Goal: Task Accomplishment & Management: Use online tool/utility

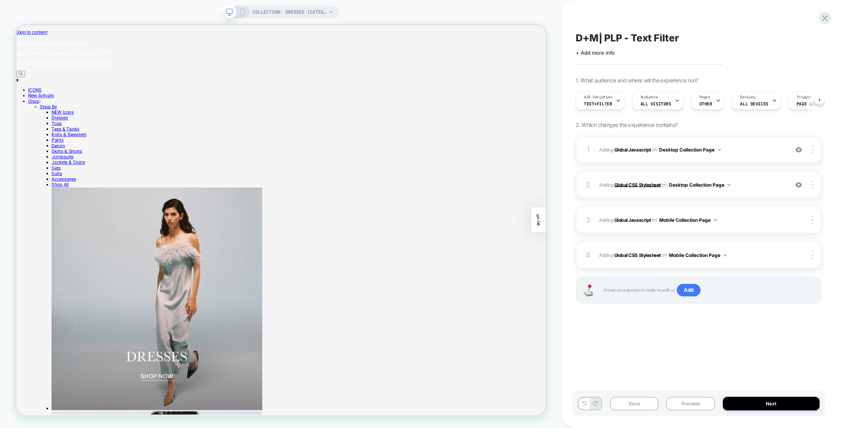
click at [638, 182] on b "Global CSS Stylesheet" at bounding box center [637, 185] width 46 height 6
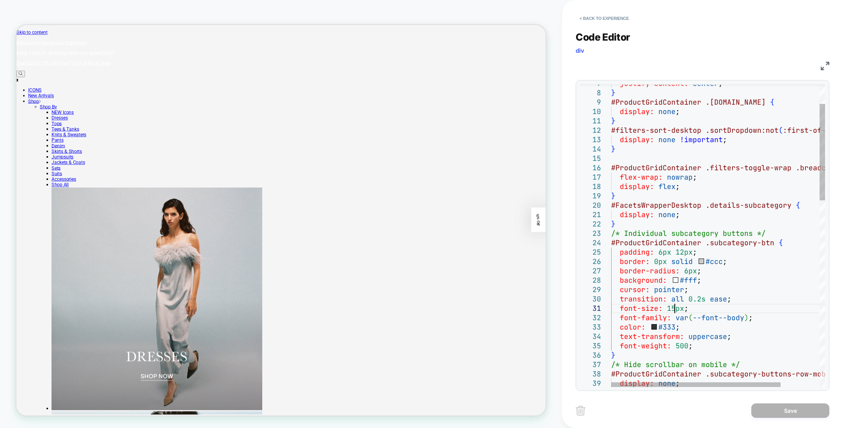
type textarea "**********"
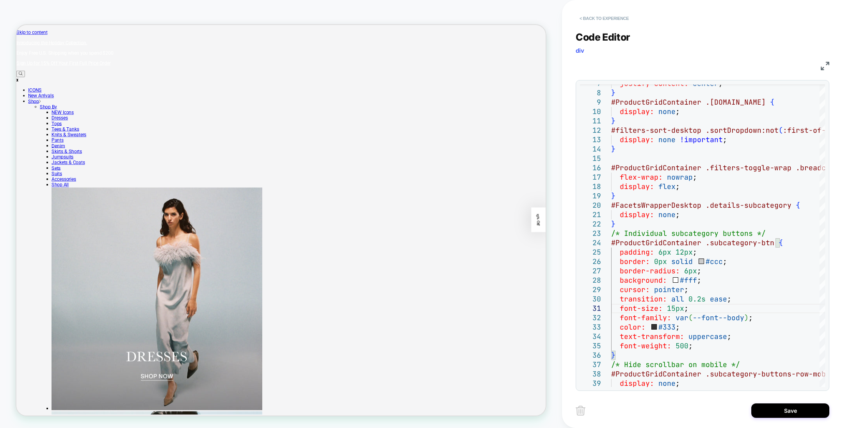
click at [600, 14] on button "< Back to experience" at bounding box center [604, 18] width 57 height 12
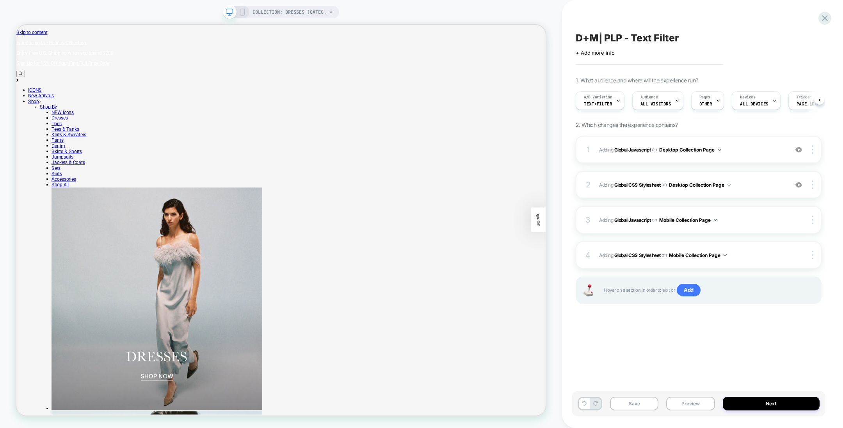
scroll to position [0, 0]
click at [63, 117] on div at bounding box center [48, 122] width 37 height 10
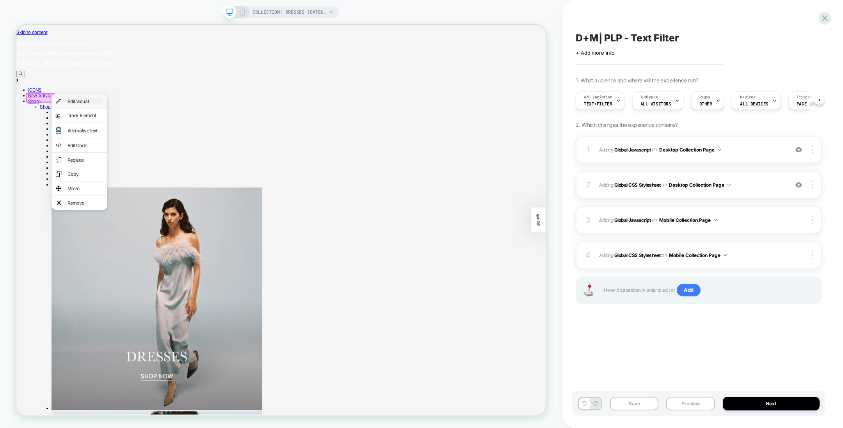
click at [94, 123] on div "Edit Visual" at bounding box center [108, 127] width 48 height 8
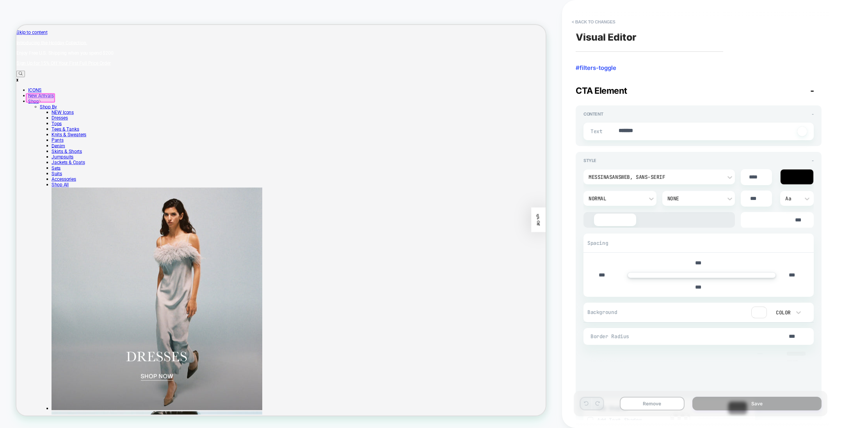
type textarea "*"
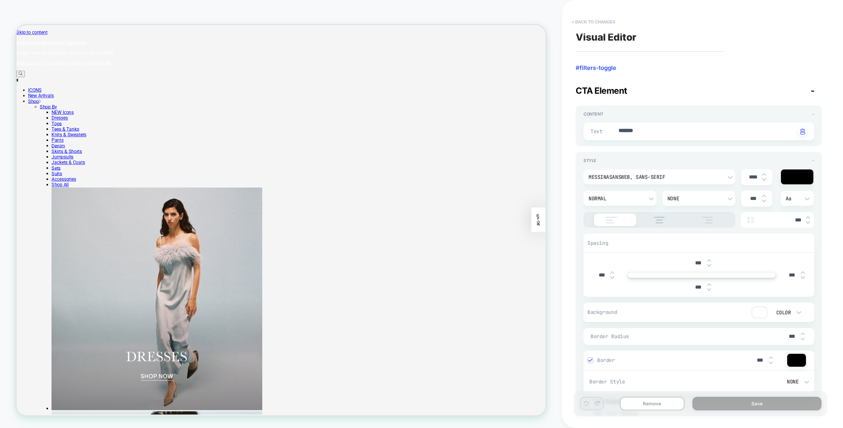
click at [596, 18] on button "< Back to changes" at bounding box center [594, 22] width 52 height 12
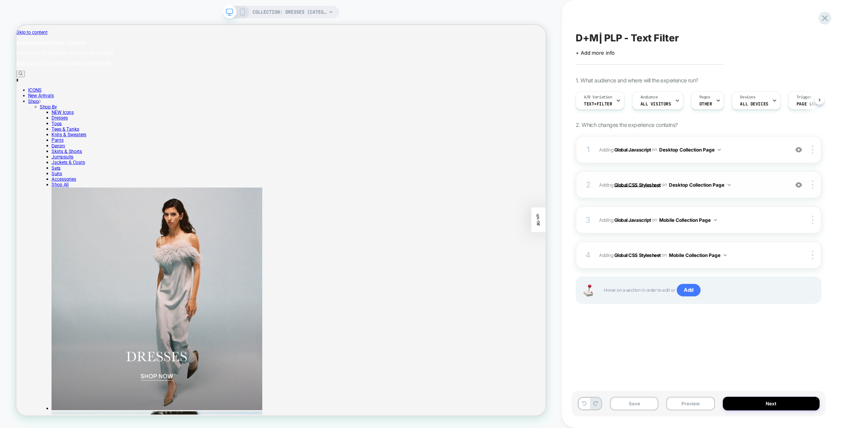
click at [644, 183] on b "Global CSS Stylesheet" at bounding box center [637, 185] width 46 height 6
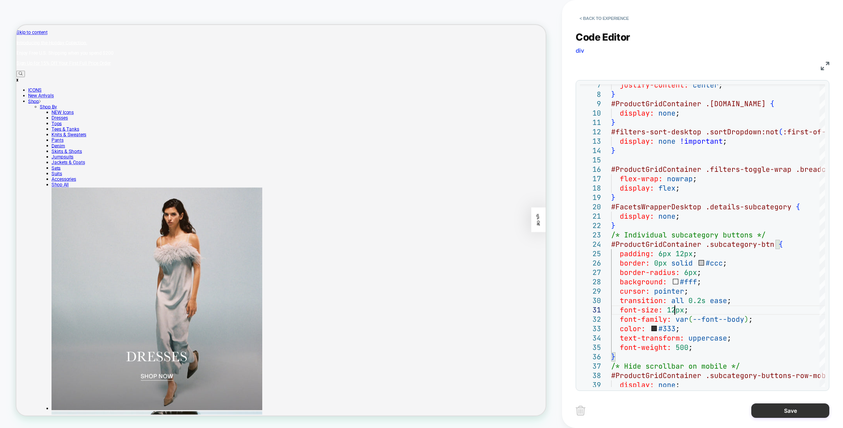
type textarea "**********"
click at [774, 409] on button "Save" at bounding box center [791, 410] width 78 height 14
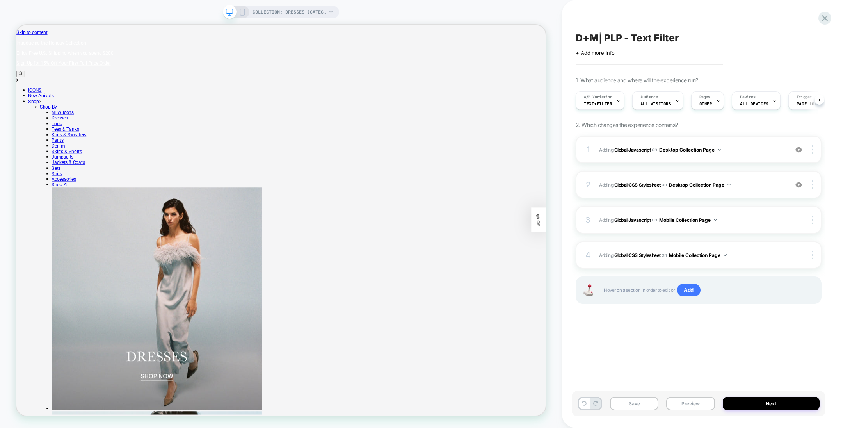
scroll to position [0, 0]
click at [240, 16] on div "COLLECTION: Dresses (Category)" at bounding box center [281, 12] width 116 height 12
click at [245, 14] on icon at bounding box center [242, 12] width 7 height 7
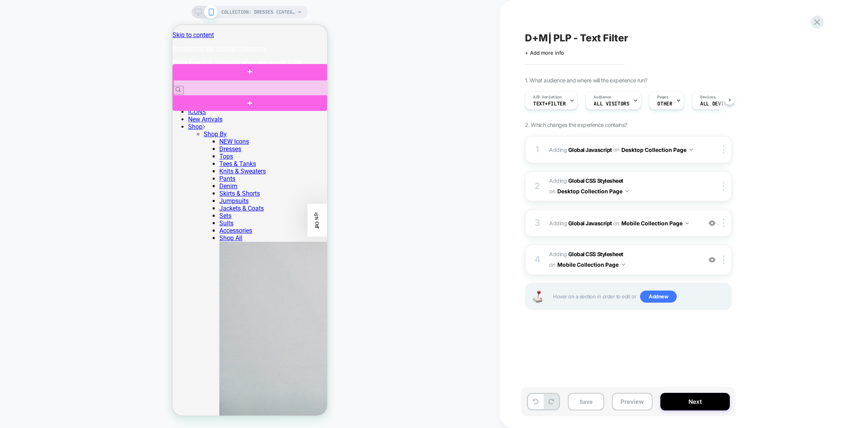
click at [216, 84] on div at bounding box center [250, 88] width 155 height 16
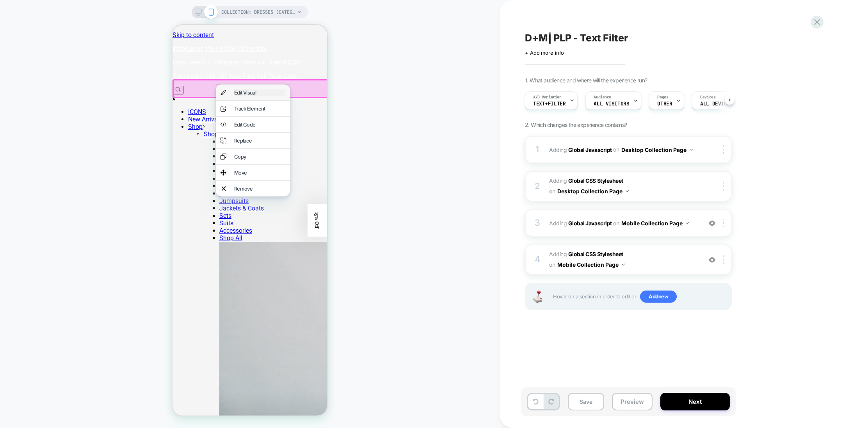
click at [234, 90] on div "Edit Visual" at bounding box center [259, 92] width 51 height 6
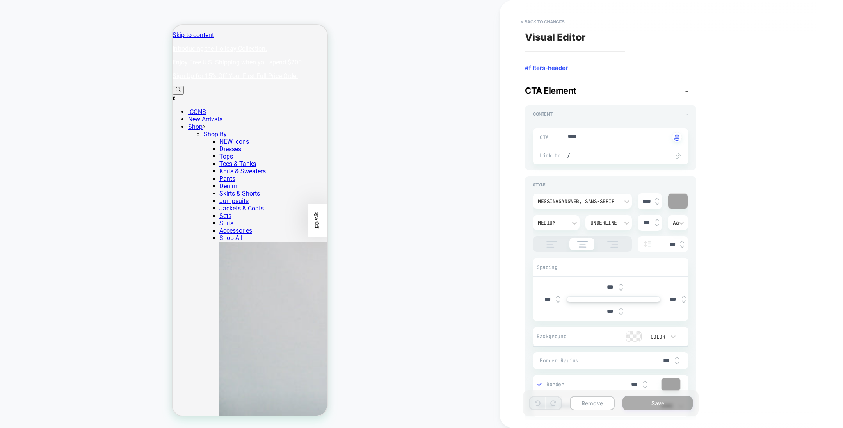
type textarea "*"
click at [540, 19] on button "< Back to changes" at bounding box center [543, 22] width 52 height 12
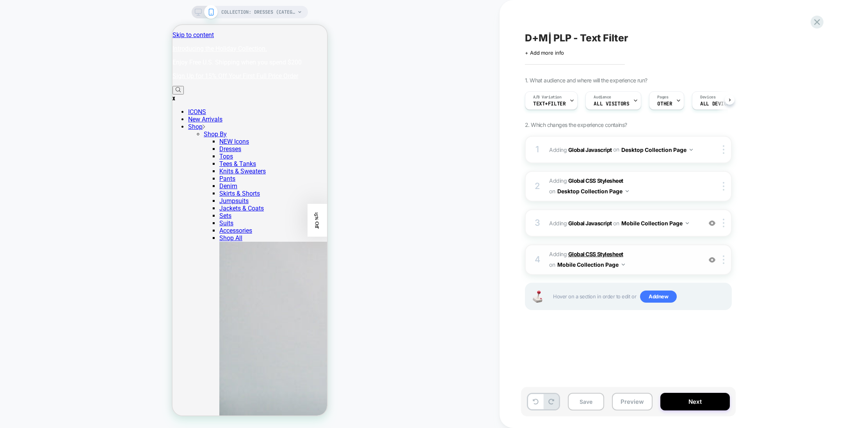
click at [587, 251] on b "Global CSS Stylesheet" at bounding box center [595, 254] width 55 height 7
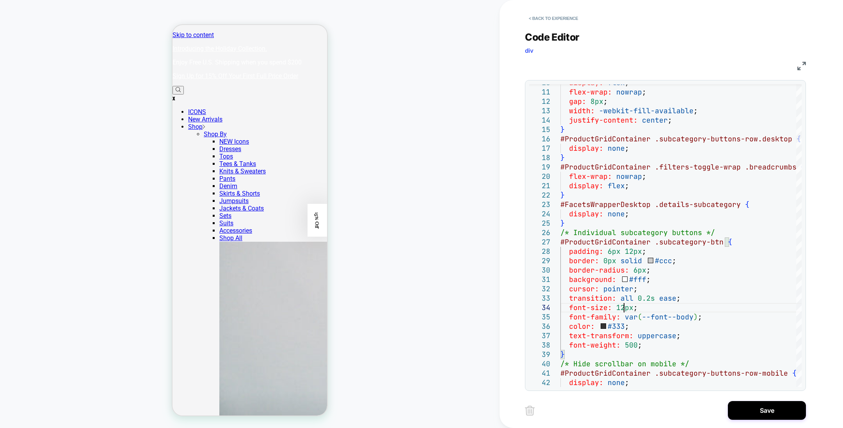
type textarea "**********"
click at [450, 183] on div "COLLECTION: Dresses (Category) COLLECTION: Dresses (Category)" at bounding box center [250, 214] width 500 height 412
click at [755, 409] on button "Save" at bounding box center [767, 410] width 78 height 19
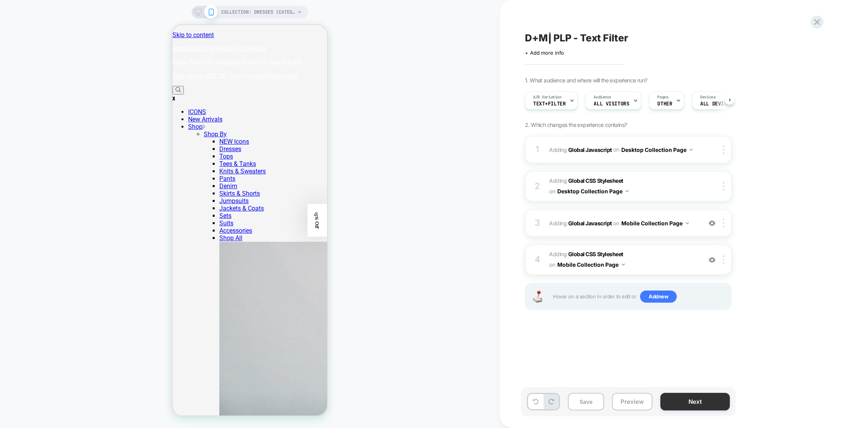
scroll to position [0, 0]
click at [595, 404] on button "Save" at bounding box center [586, 402] width 36 height 18
click at [572, 98] on icon at bounding box center [572, 100] width 5 height 5
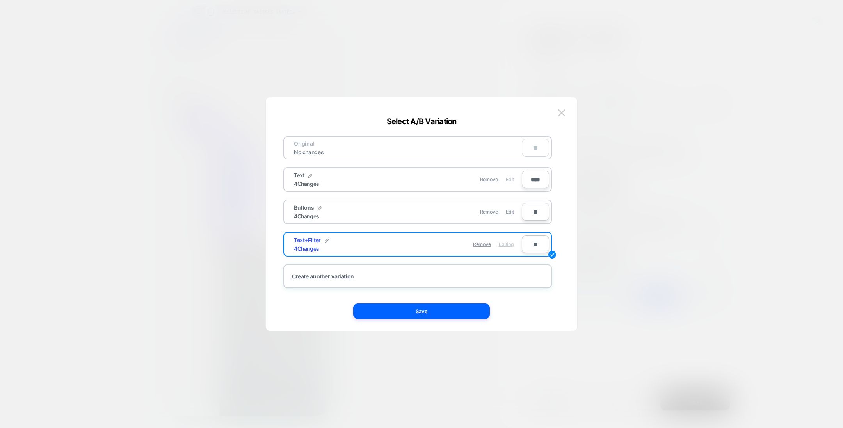
click at [511, 176] on span "Edit" at bounding box center [510, 179] width 8 height 6
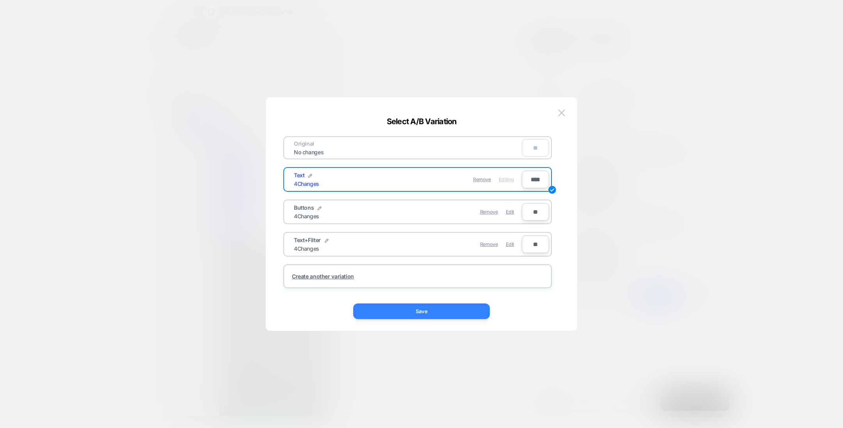
click at [435, 310] on button "Save" at bounding box center [421, 311] width 137 height 16
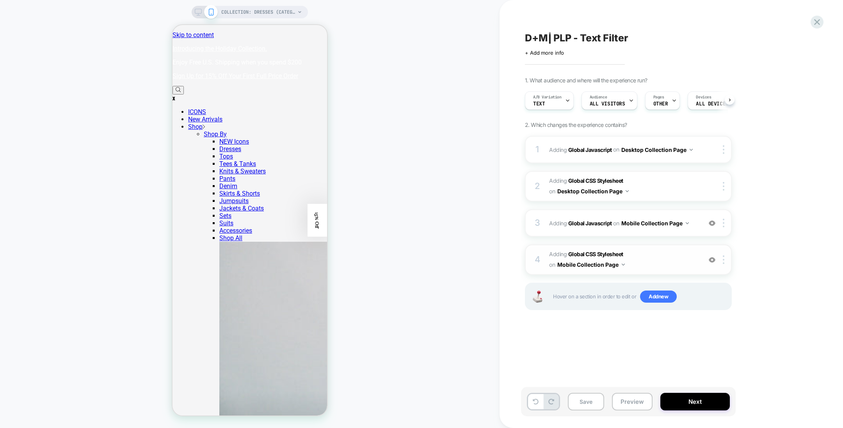
click at [601, 264] on button "Mobile Collection Page" at bounding box center [591, 264] width 68 height 11
click at [586, 254] on b "Global CSS Stylesheet" at bounding box center [595, 254] width 55 height 7
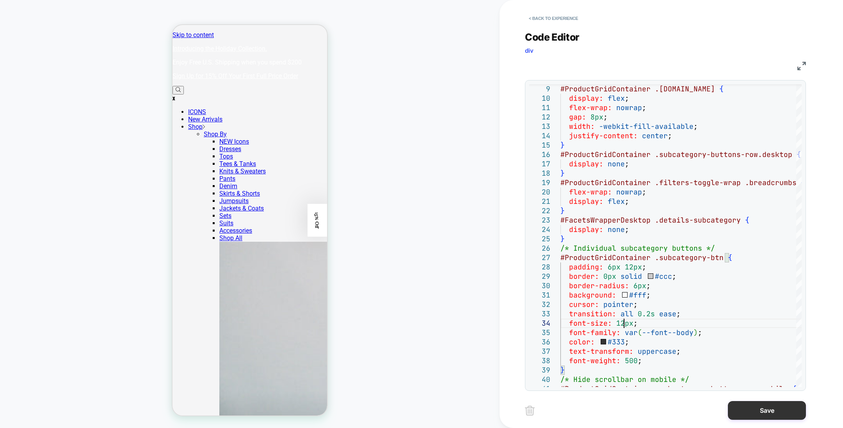
type textarea "**********"
click at [757, 408] on button "Save" at bounding box center [767, 410] width 78 height 19
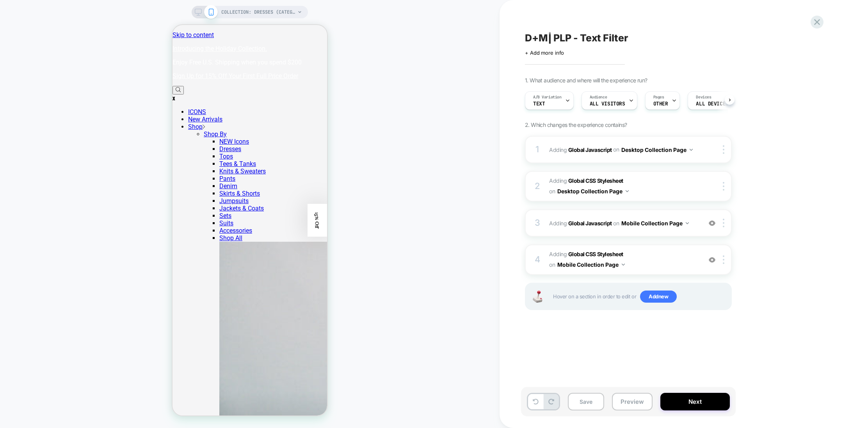
scroll to position [0, 0]
click at [198, 11] on icon at bounding box center [198, 12] width 7 height 7
